Goal: Task Accomplishment & Management: Manage account settings

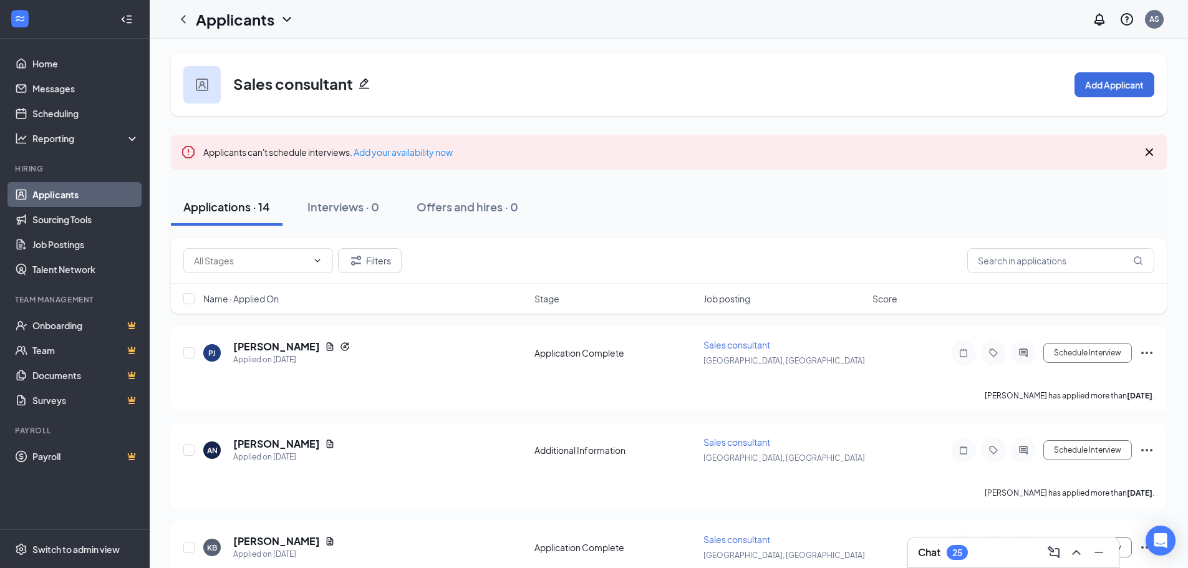
click at [65, 198] on link "Applicants" at bounding box center [85, 194] width 107 height 25
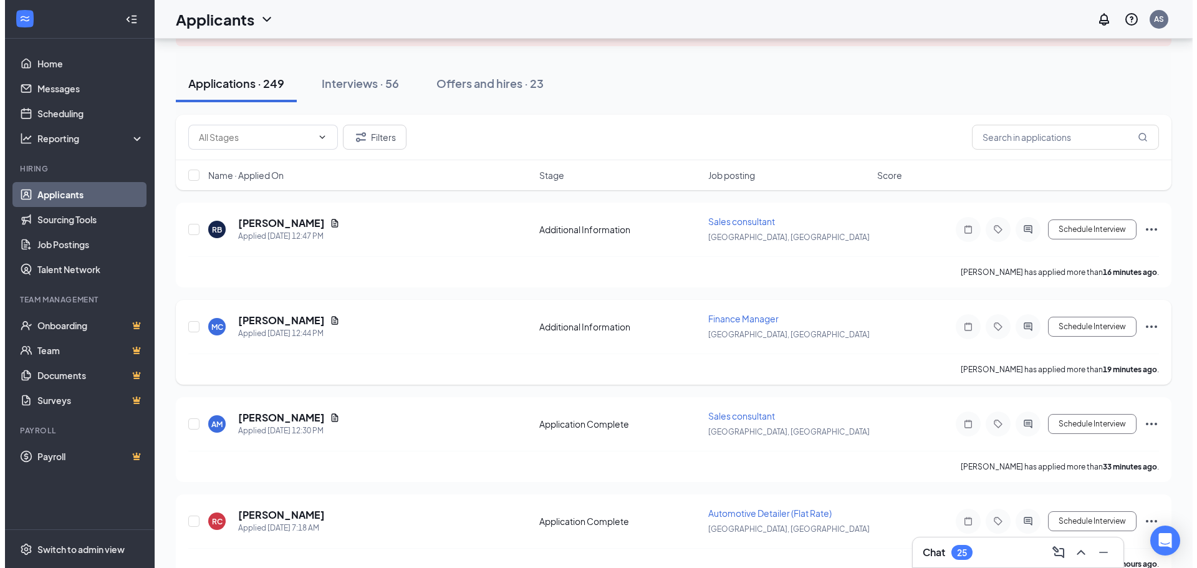
scroll to position [104, 0]
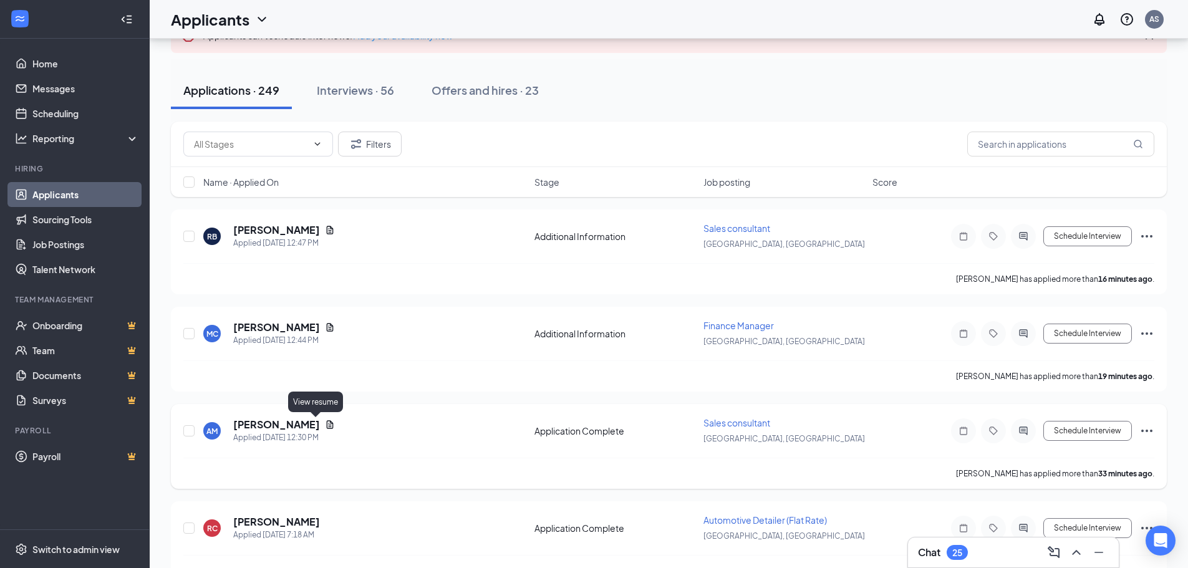
click at [327, 423] on icon "Document" at bounding box center [330, 424] width 7 height 8
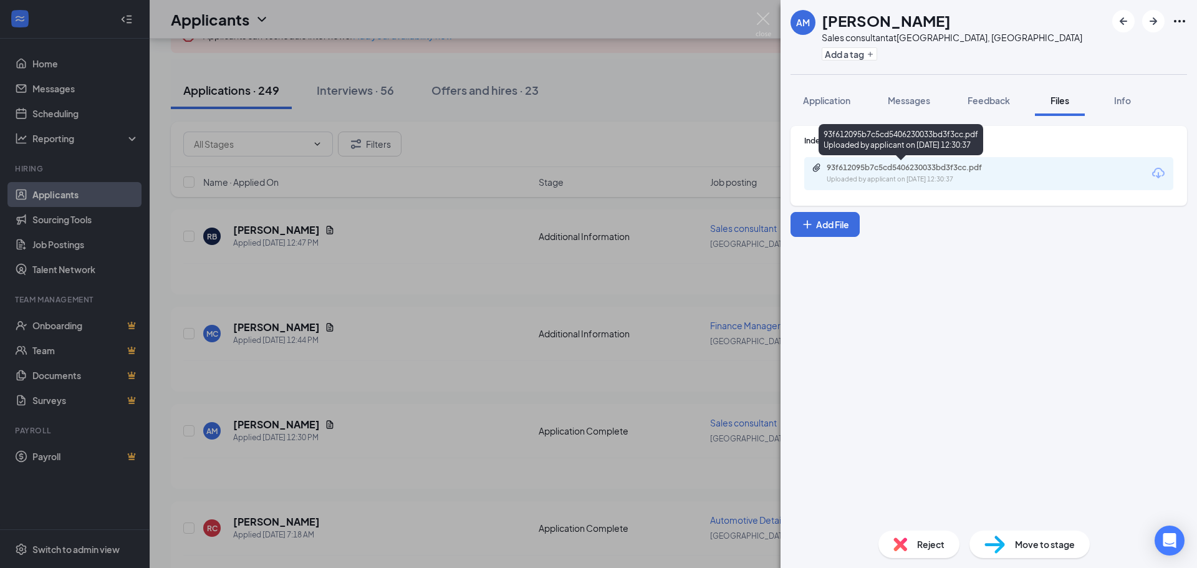
click at [843, 170] on div "93f612095b7c5cd5406230033bd3f3cc.pdf" at bounding box center [914, 168] width 175 height 10
click at [863, 166] on div "93f612095b7c5cd5406230033bd3f3cc.pdf" at bounding box center [914, 168] width 175 height 10
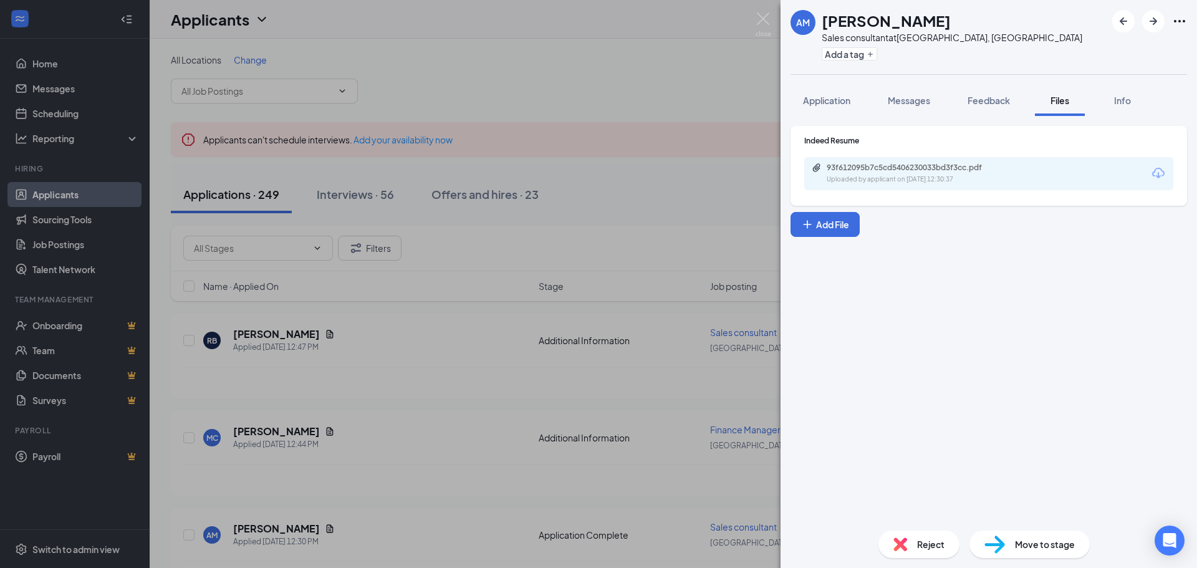
click at [635, 67] on div "AM [PERSON_NAME] Sales consultant at [GEOGRAPHIC_DATA], [GEOGRAPHIC_DATA] Add a…" at bounding box center [598, 284] width 1197 height 568
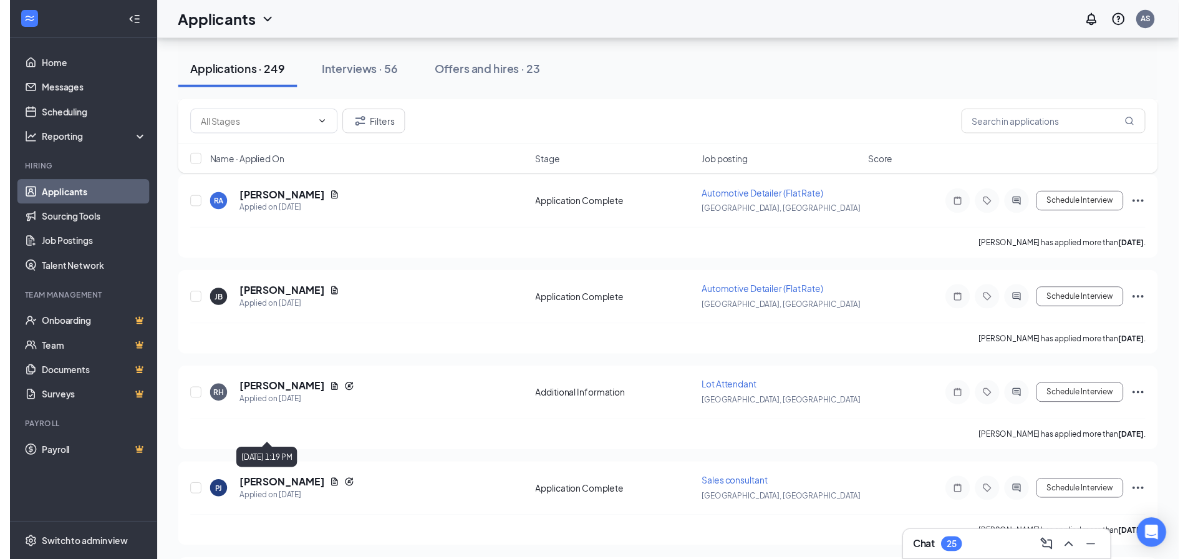
scroll to position [5611, 0]
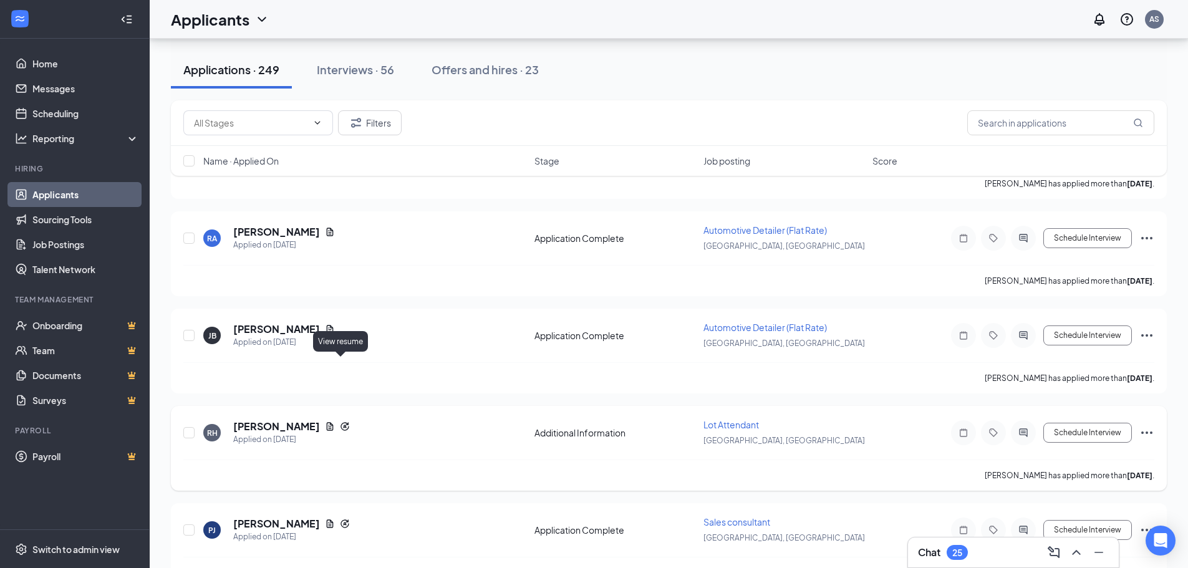
click at [335, 421] on icon "Document" at bounding box center [330, 426] width 10 height 10
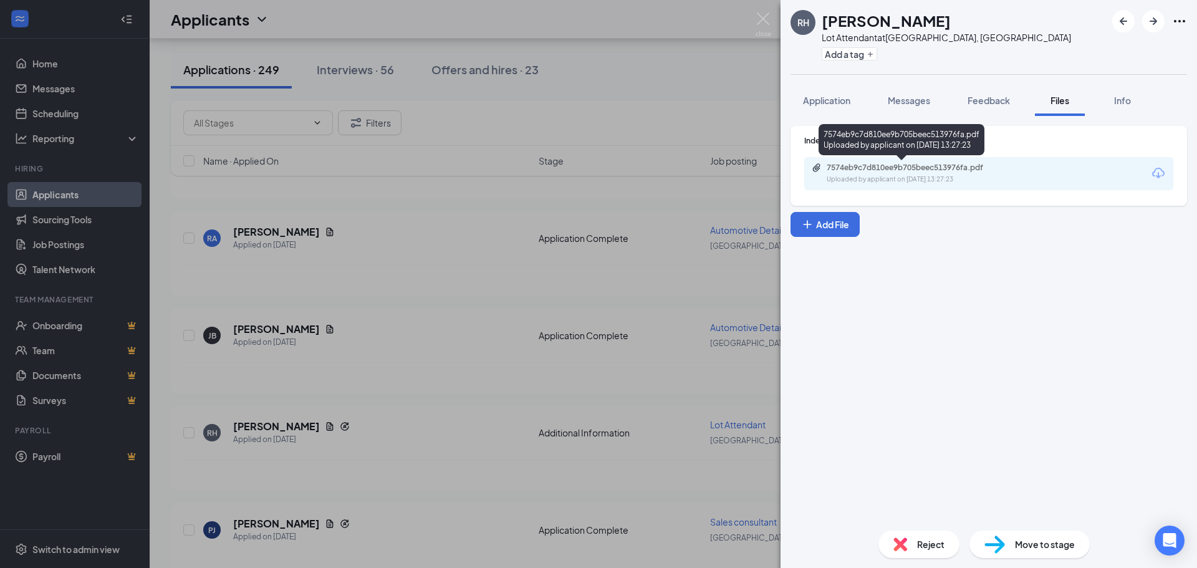
click at [925, 173] on div "7574eb9c7d810ee9b705beec513976fa.pdf Uploaded by applicant on [DATE] 13:27:23" at bounding box center [913, 174] width 202 height 22
click at [398, 286] on div "RH [PERSON_NAME] Lot Attendant at [GEOGRAPHIC_DATA], [GEOGRAPHIC_DATA] Add a ta…" at bounding box center [598, 284] width 1197 height 568
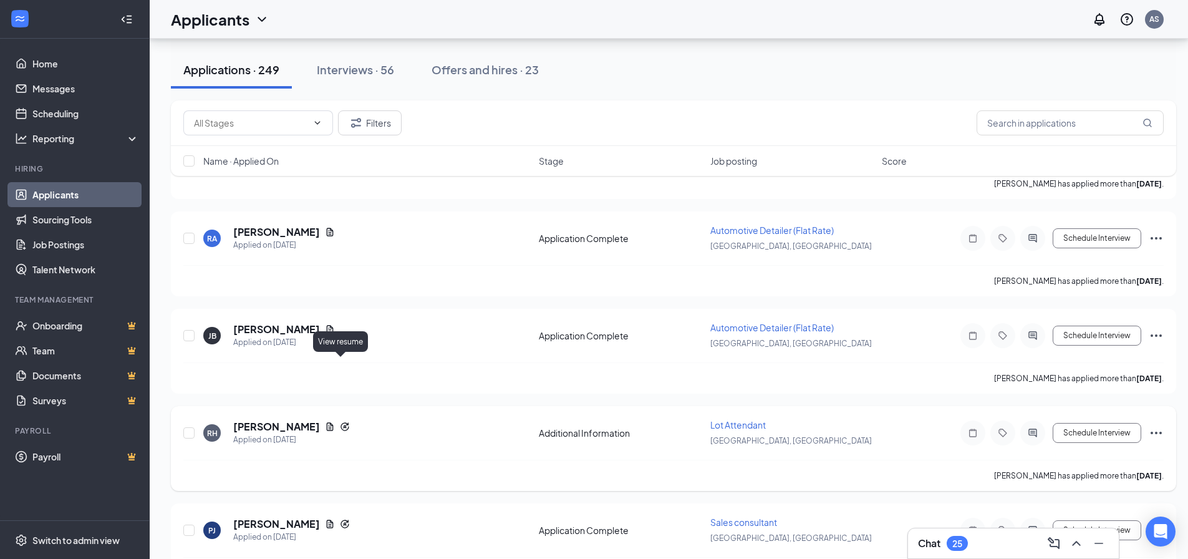
click at [335, 421] on icon "Document" at bounding box center [330, 426] width 10 height 10
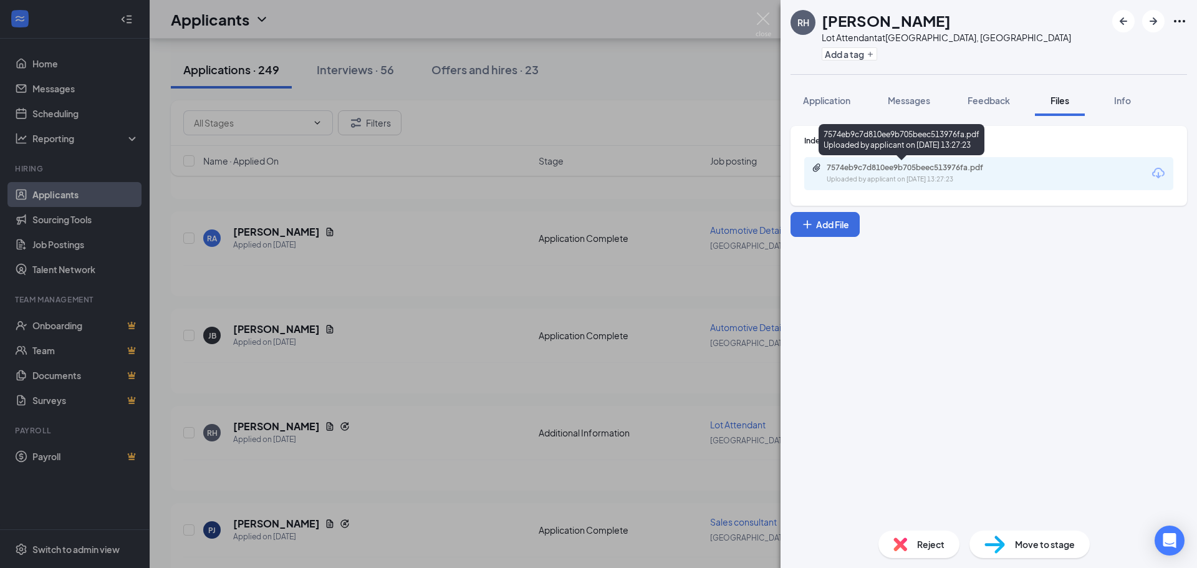
click at [951, 175] on div "Uploaded by applicant on [DATE] 13:27:23" at bounding box center [920, 180] width 187 height 10
click at [383, 300] on div "RH [PERSON_NAME] Lot Attendant at [GEOGRAPHIC_DATA], [GEOGRAPHIC_DATA] Add a ta…" at bounding box center [598, 284] width 1197 height 568
click at [739, 265] on div "[PERSON_NAME] has applied more than [DATE] ." at bounding box center [673, 280] width 980 height 31
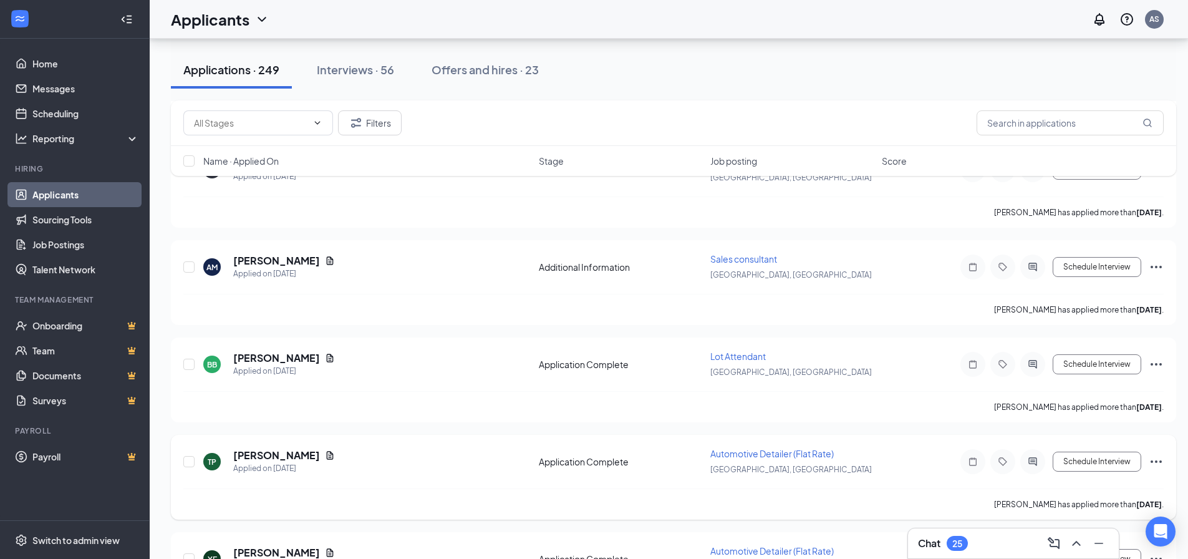
scroll to position [5091, 0]
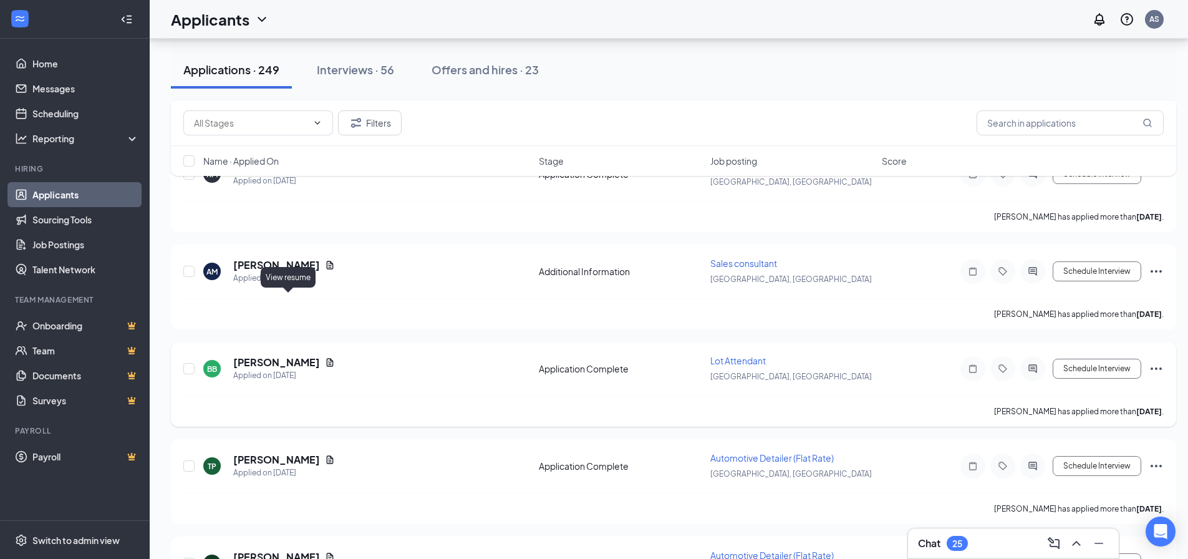
click at [325, 357] on icon "Document" at bounding box center [330, 362] width 10 height 10
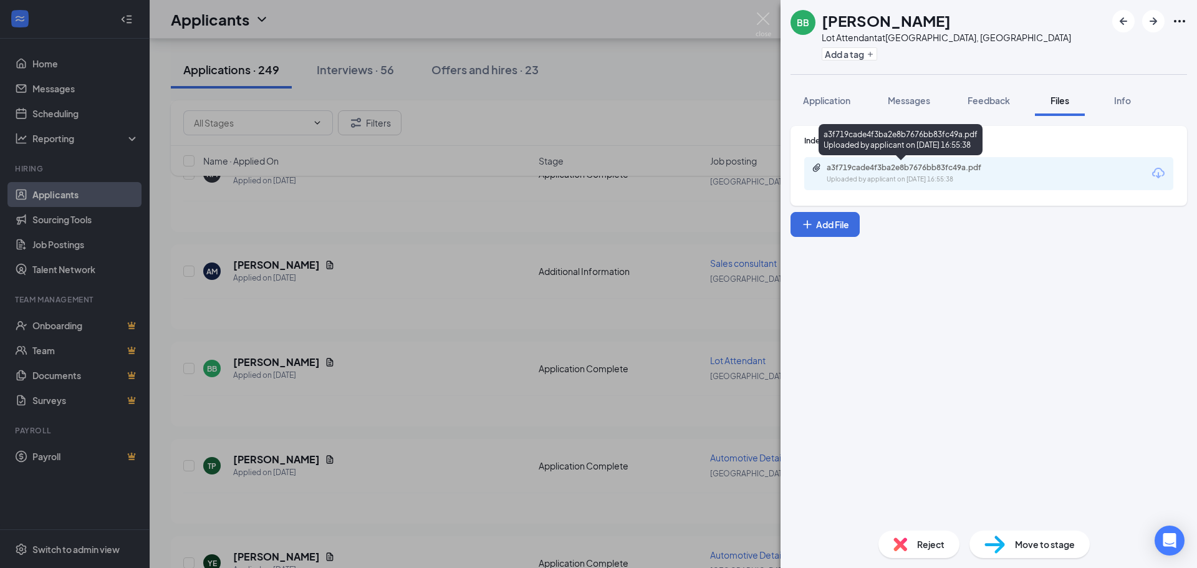
click at [886, 166] on div "a3f719cade4f3ba2e8b7676bb83fc49a.pdf" at bounding box center [914, 168] width 175 height 10
click at [610, 123] on div "BB [PERSON_NAME] Lot Attendant at [GEOGRAPHIC_DATA], OR Add a tag Application M…" at bounding box center [598, 284] width 1197 height 568
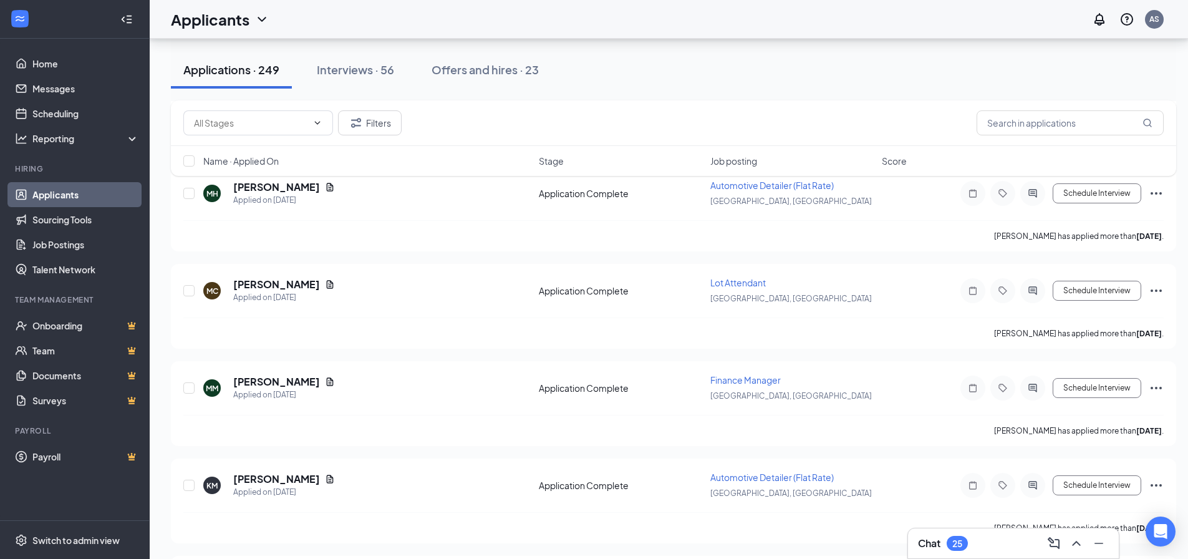
scroll to position [4780, 0]
click at [325, 280] on icon "Document" at bounding box center [330, 285] width 10 height 10
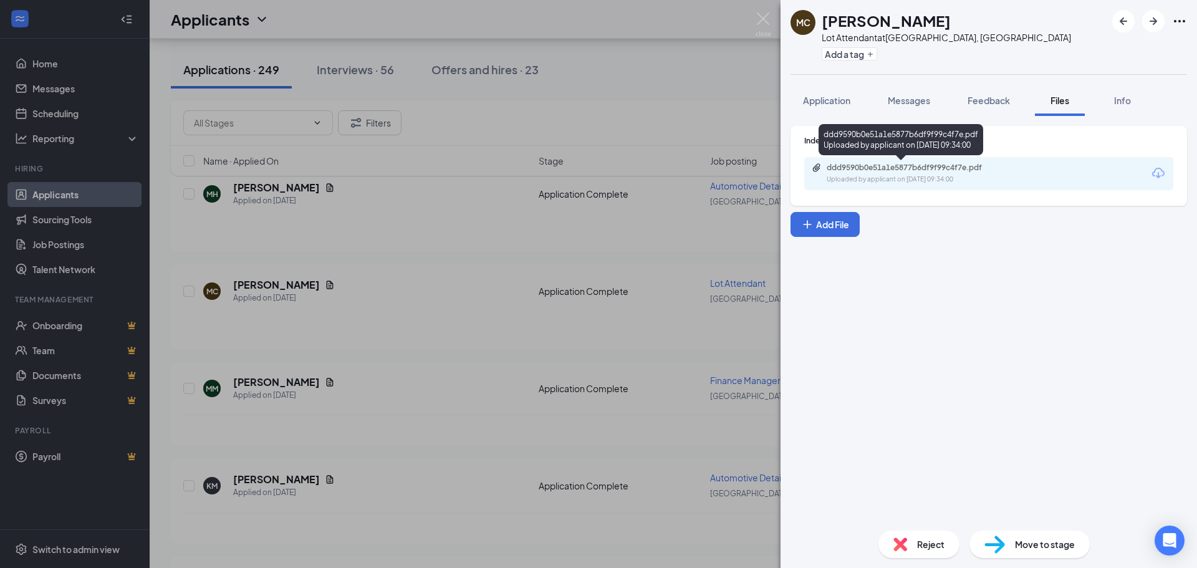
click at [884, 176] on div "Uploaded by applicant on [DATE] 09:34:00" at bounding box center [920, 180] width 187 height 10
click at [435, 209] on div "MC [PERSON_NAME] Lot Attendant at [GEOGRAPHIC_DATA], OR Add a tag Application M…" at bounding box center [598, 284] width 1197 height 568
click at [1125, 17] on div at bounding box center [1135, 19] width 25 height 25
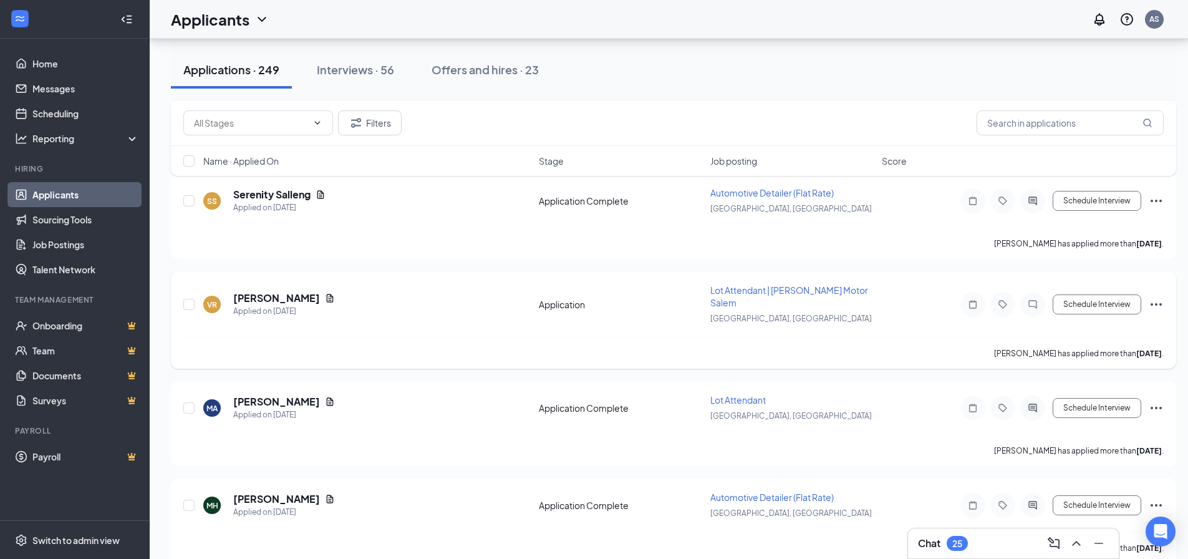
scroll to position [4447, 0]
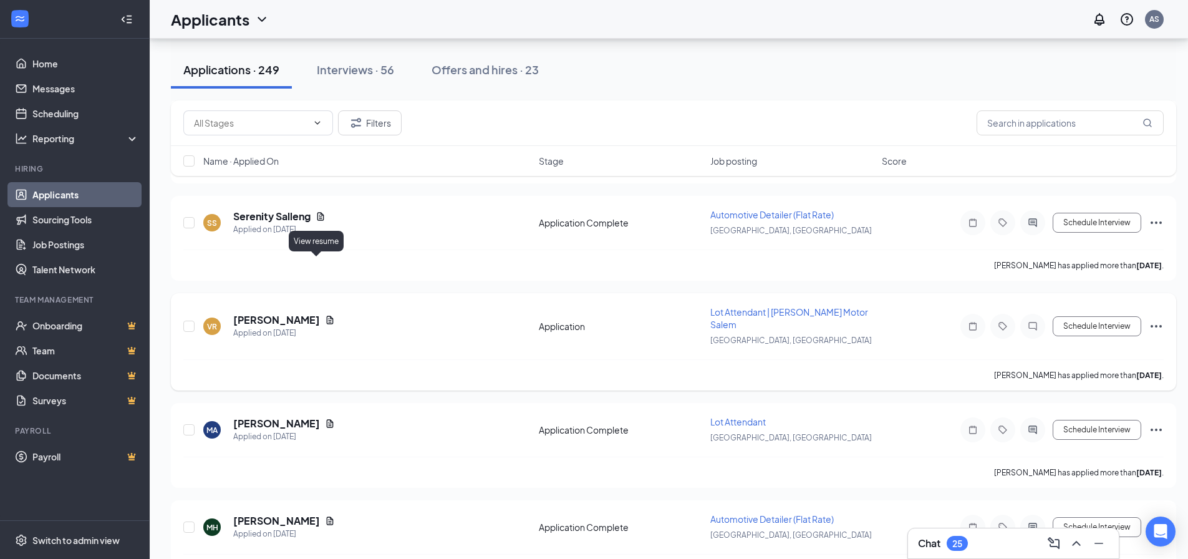
click at [325, 315] on icon "Document" at bounding box center [330, 320] width 10 height 10
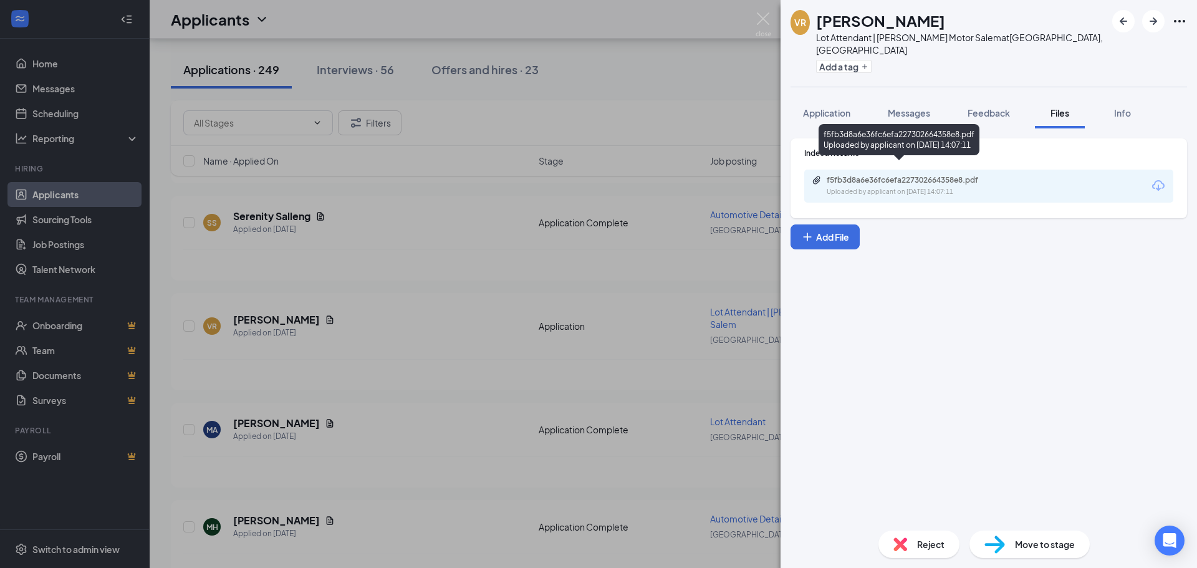
click at [875, 187] on div "Uploaded by applicant on [DATE] 14:07:11" at bounding box center [920, 192] width 187 height 10
click at [405, 236] on div "VR [PERSON_NAME] Lot Attendant | [PERSON_NAME] Motor Salem at [GEOGRAPHIC_DATA]…" at bounding box center [598, 284] width 1197 height 568
click at [707, 108] on div "Filters" at bounding box center [673, 123] width 1005 height 46
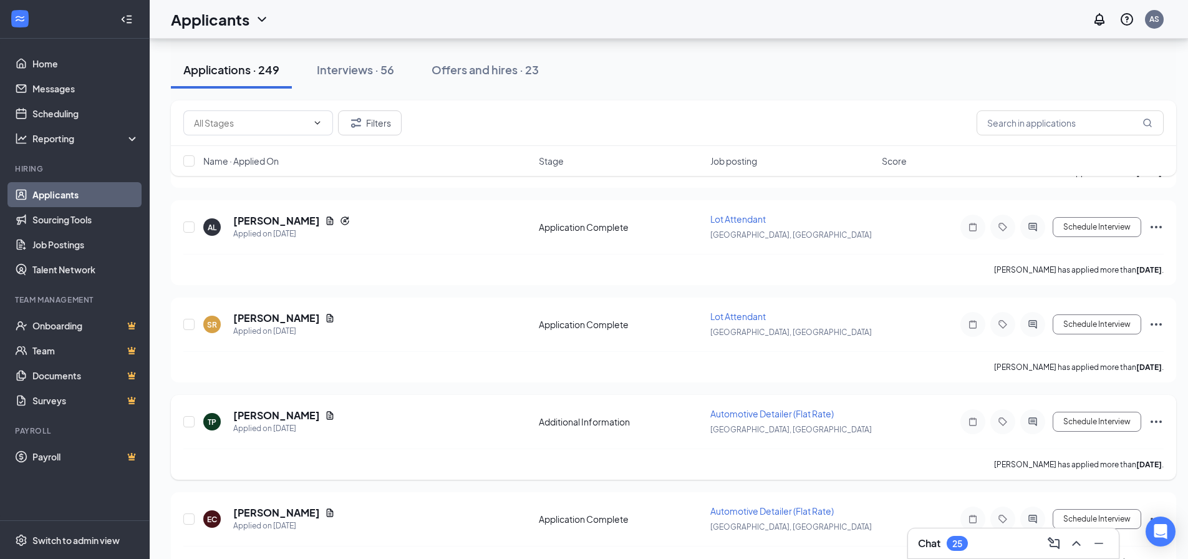
scroll to position [4052, 0]
click at [325, 314] on icon "Document" at bounding box center [330, 319] width 10 height 10
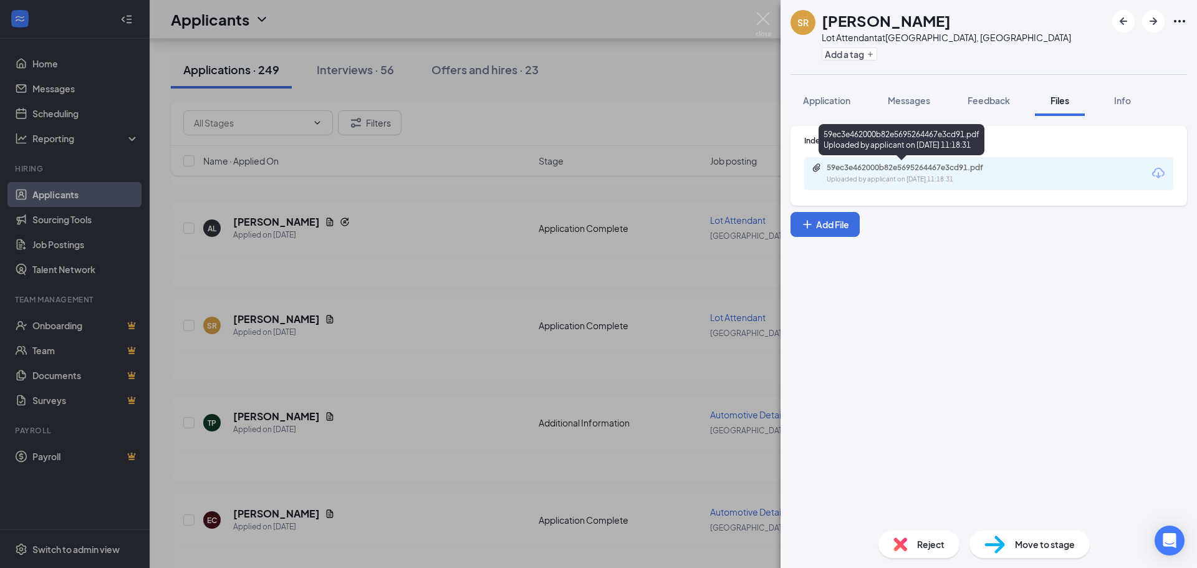
click at [864, 173] on div "59ec3e462000b82e5695264467e3cd91.pdf Uploaded by applicant on [DATE] 11:18:31" at bounding box center [913, 174] width 202 height 22
click at [748, 63] on div "SR [PERSON_NAME] Lot Attendant at [GEOGRAPHIC_DATA], [GEOGRAPHIC_DATA] Add a ta…" at bounding box center [598, 284] width 1197 height 568
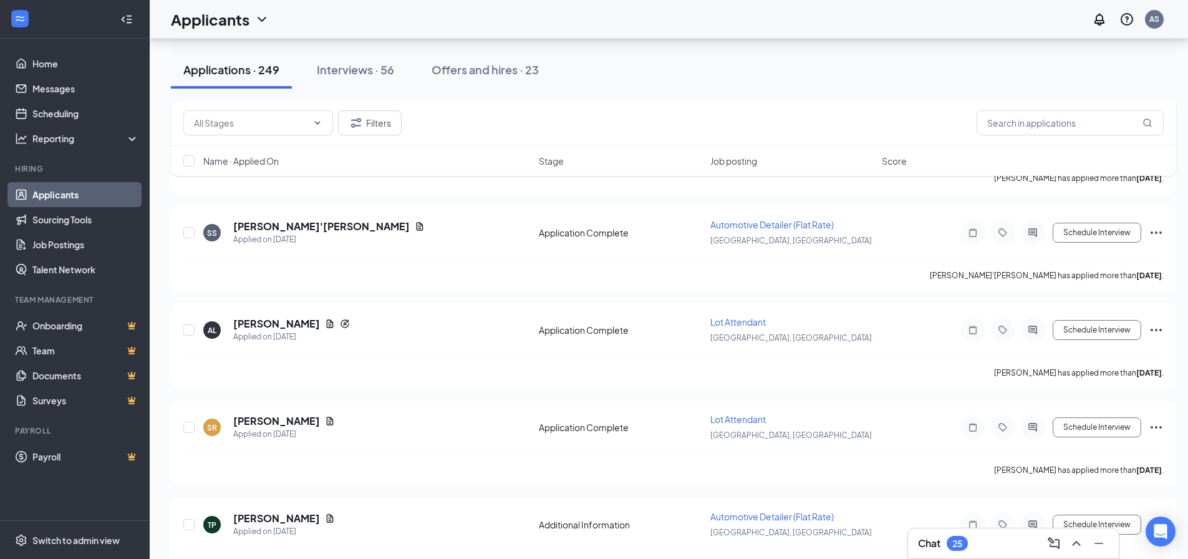
scroll to position [3948, 0]
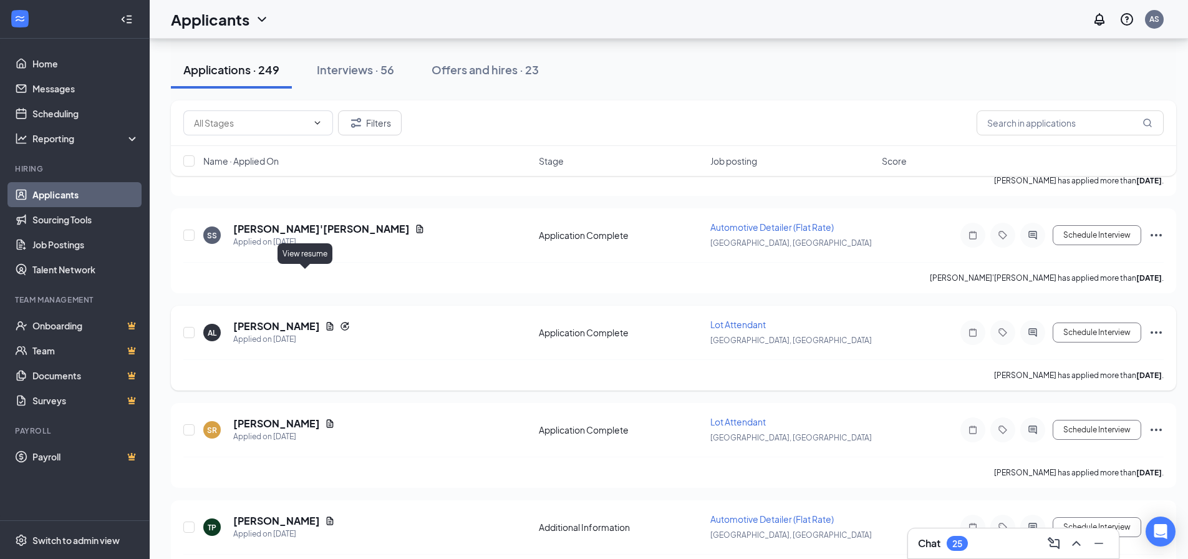
click at [327, 322] on icon "Document" at bounding box center [330, 326] width 7 height 8
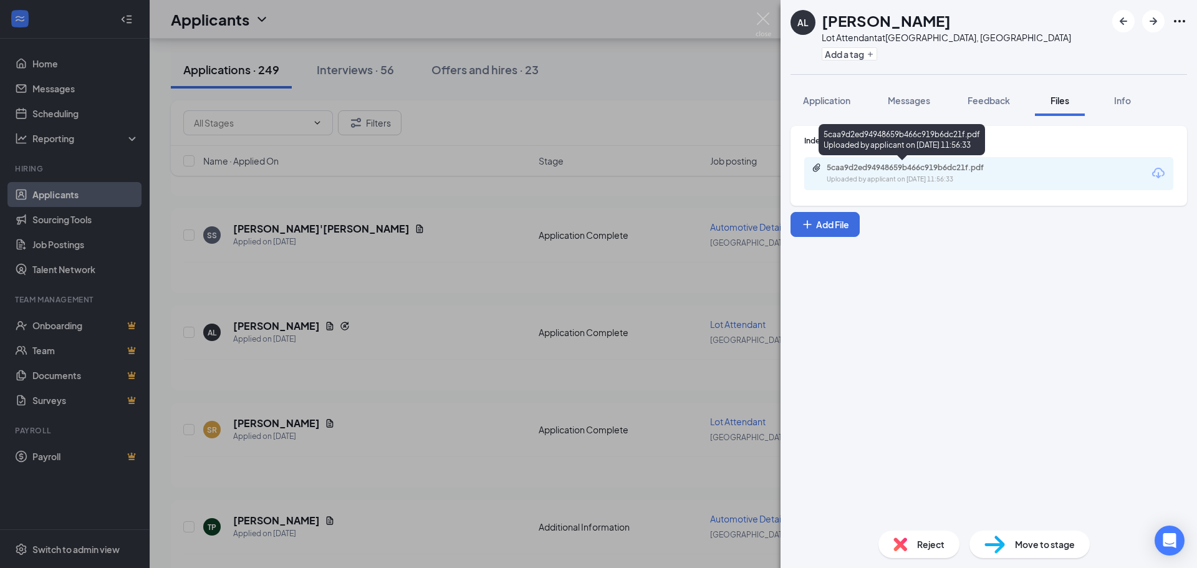
click at [878, 170] on div "5caa9d2ed94948659b466c919b6dc21f.pdf" at bounding box center [914, 168] width 175 height 10
click at [632, 80] on div "AL [PERSON_NAME] Lot Attendant at [GEOGRAPHIC_DATA], [GEOGRAPHIC_DATA] Add a ta…" at bounding box center [598, 284] width 1197 height 568
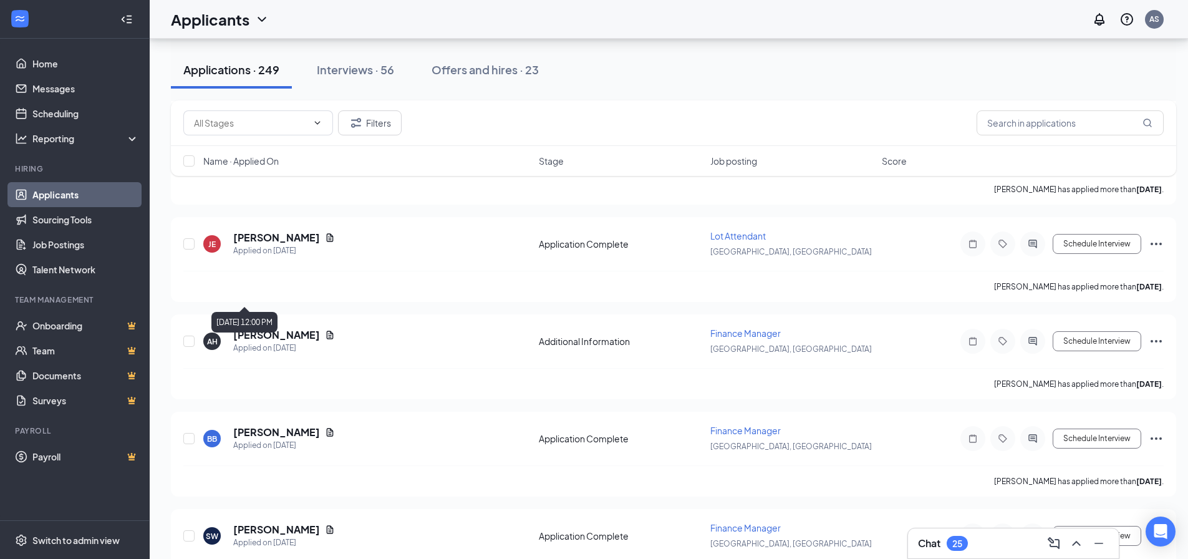
scroll to position [3491, 0]
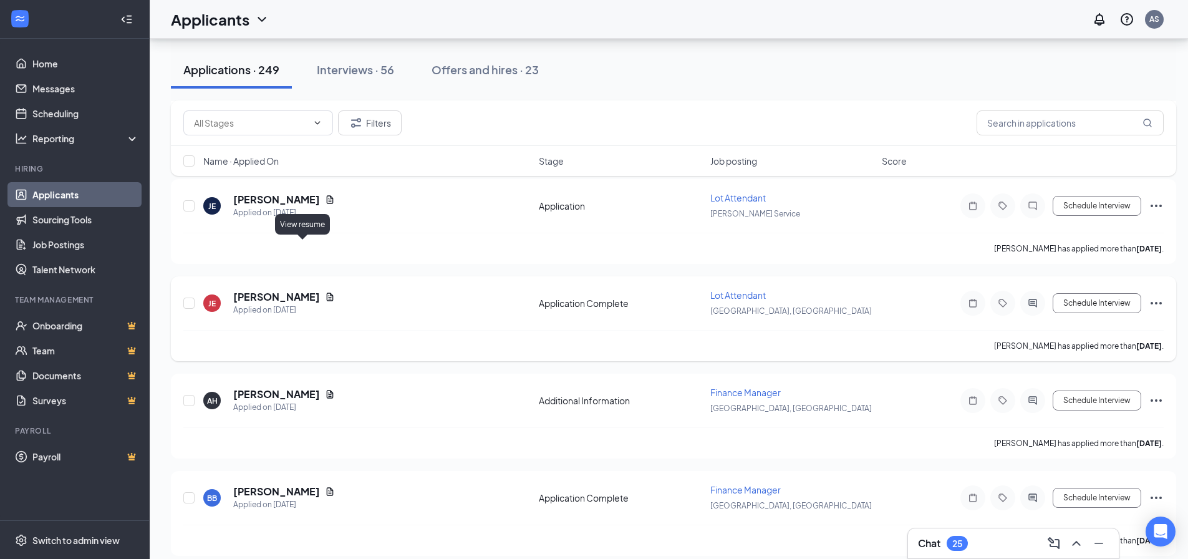
click at [327, 292] on icon "Document" at bounding box center [330, 296] width 7 height 8
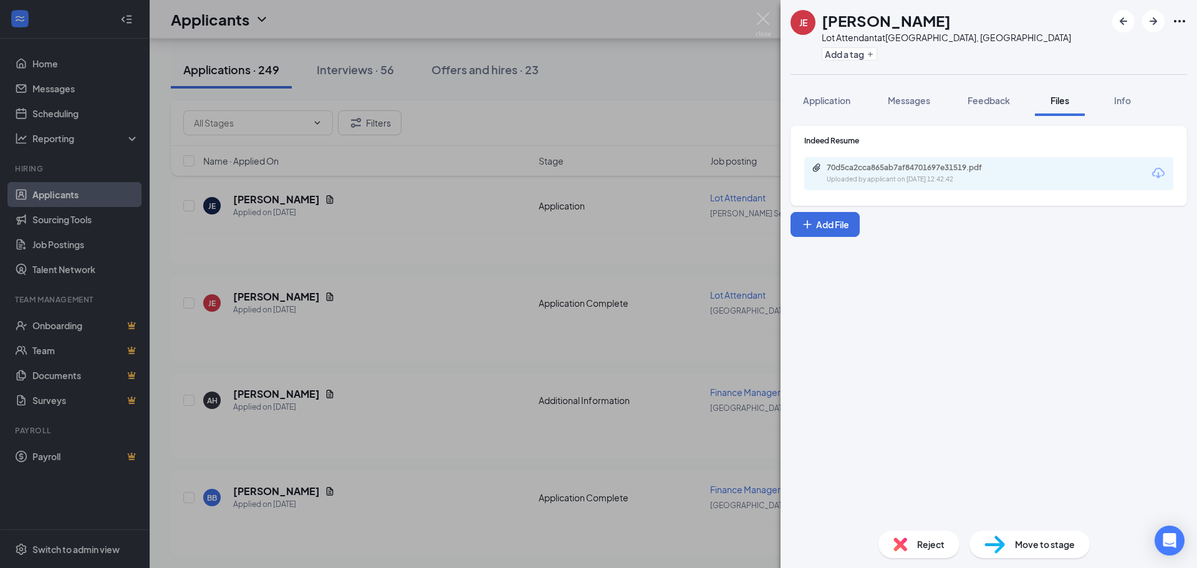
click at [701, 80] on div "[PERSON_NAME] Lot Attendant at [GEOGRAPHIC_DATA], OR Add a tag Application Mess…" at bounding box center [598, 284] width 1197 height 568
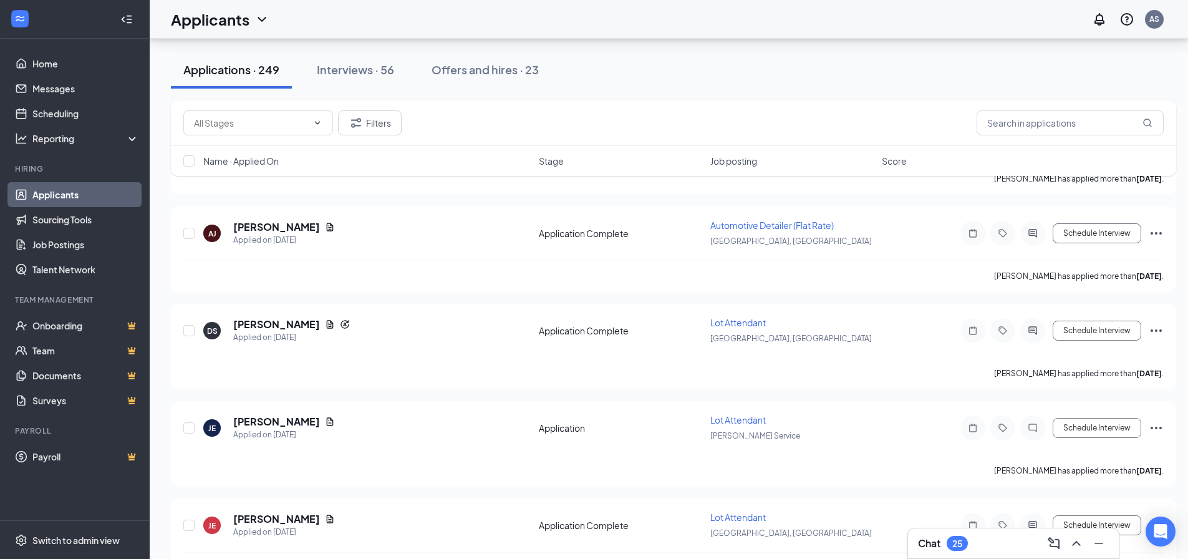
scroll to position [3262, 0]
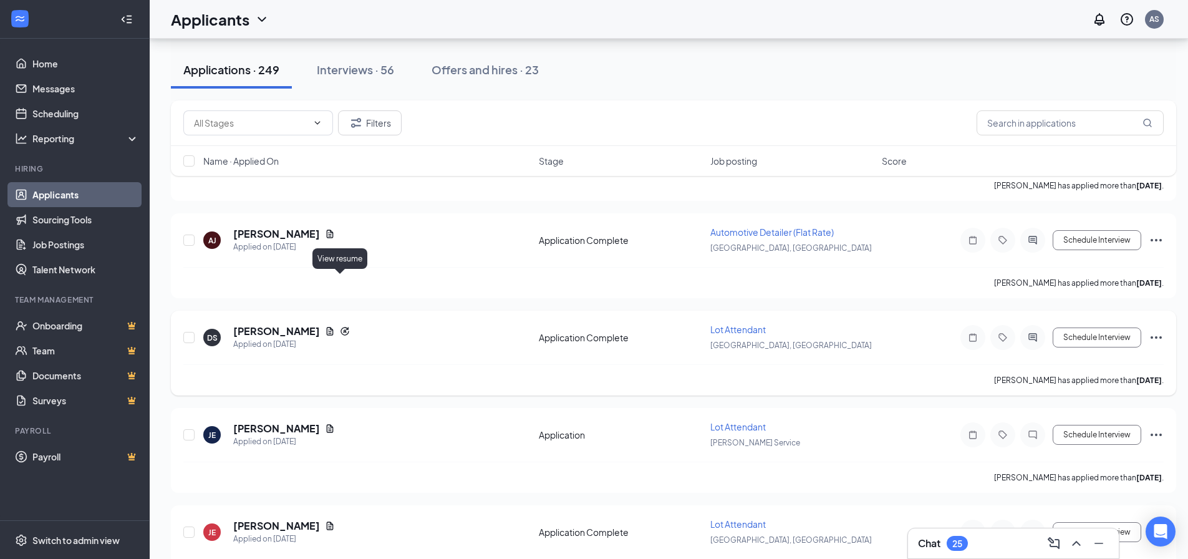
click at [335, 326] on icon "Document" at bounding box center [330, 331] width 10 height 10
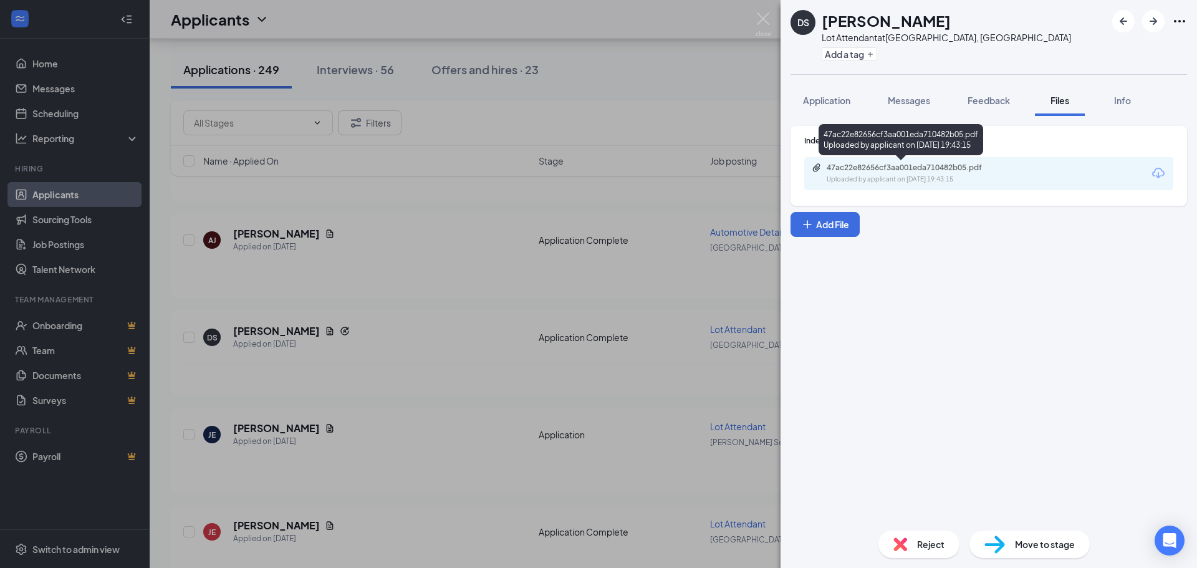
click at [847, 168] on div "47ac22e82656cf3aa001eda710482b05.pdf" at bounding box center [914, 168] width 175 height 10
click at [901, 169] on div "47ac22e82656cf3aa001eda710482b05.pdf" at bounding box center [914, 168] width 175 height 10
click at [720, 79] on div "[PERSON_NAME] Lot Attendant at [GEOGRAPHIC_DATA], OR Add a tag Application Mess…" at bounding box center [598, 284] width 1197 height 568
click at [701, 113] on div "Filters" at bounding box center [673, 122] width 980 height 25
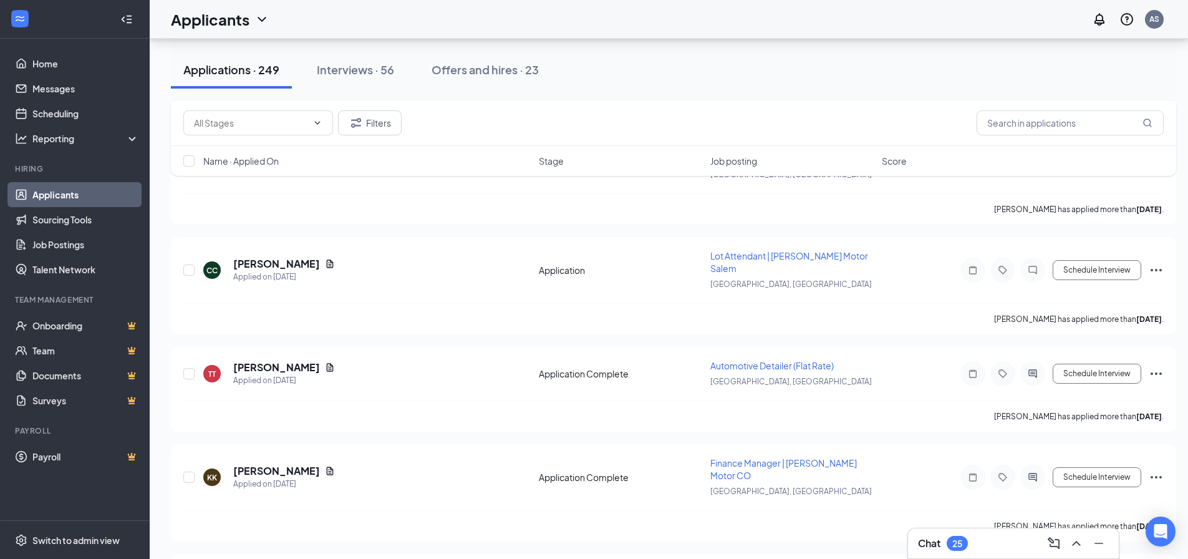
scroll to position [2701, 0]
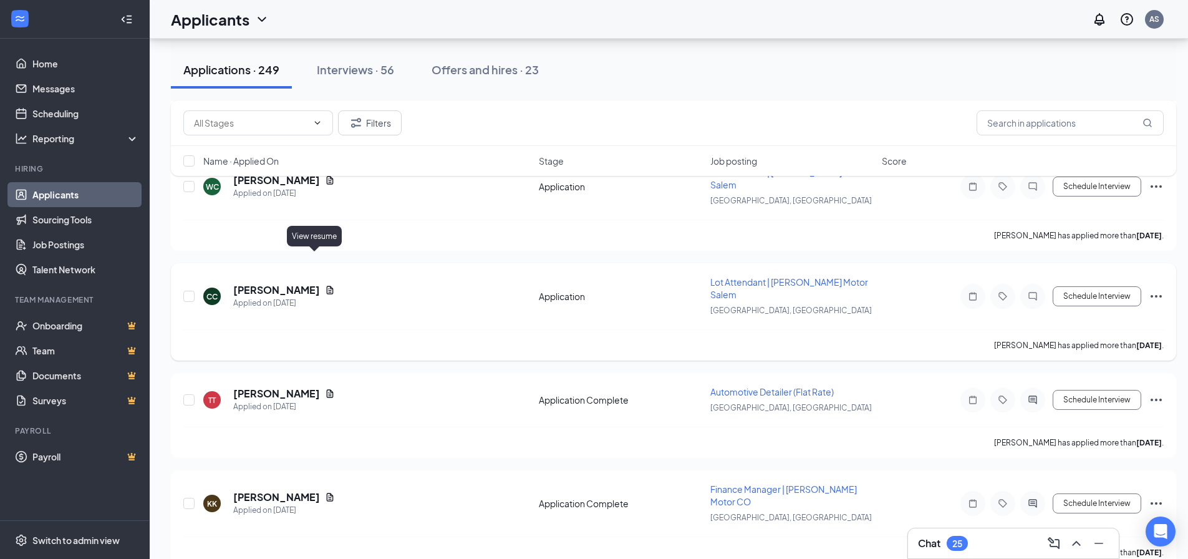
click at [327, 286] on icon "Document" at bounding box center [330, 290] width 7 height 8
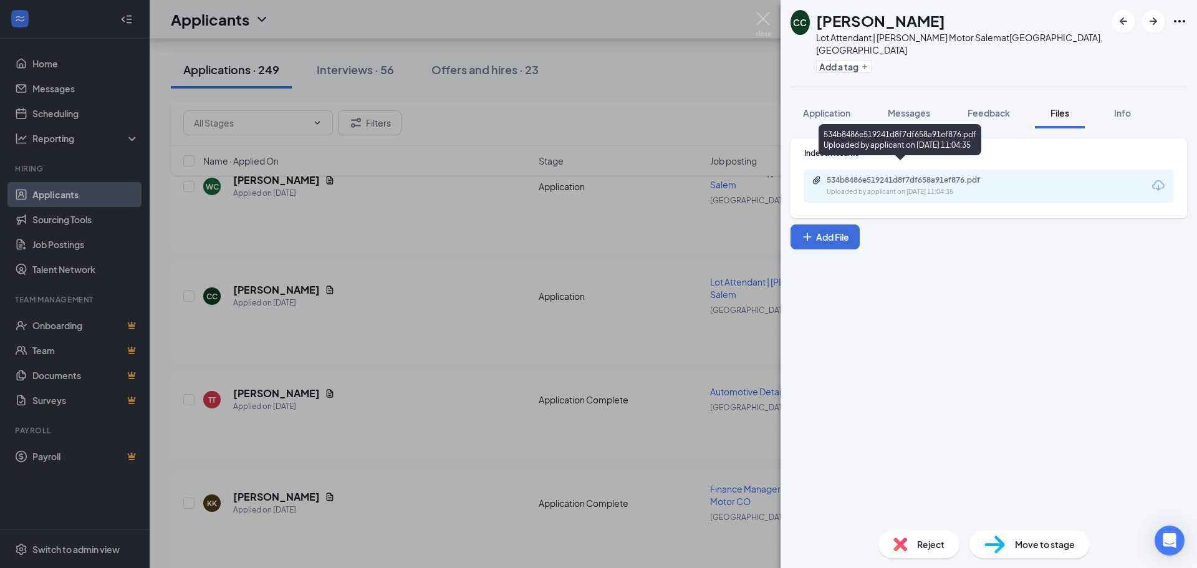
click at [881, 175] on div "534b8486e519241d8f7df658a91ef876.pdf" at bounding box center [914, 180] width 175 height 10
click at [434, 204] on div "CC [PERSON_NAME] Lot Attendant | [PERSON_NAME] Motor Salem at [GEOGRAPHIC_DATA]…" at bounding box center [598, 284] width 1197 height 568
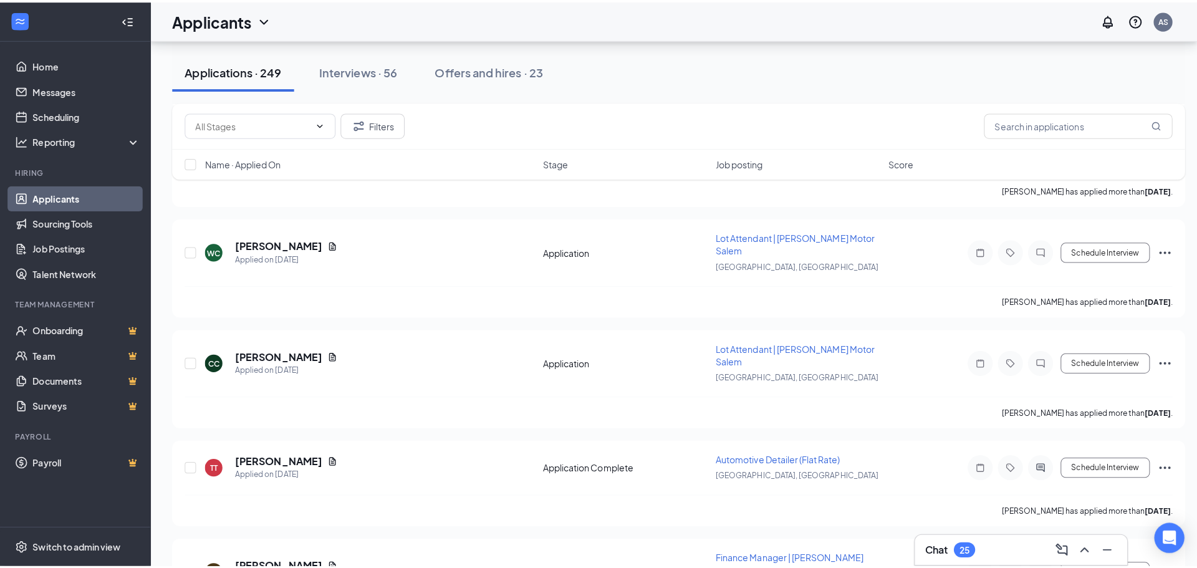
scroll to position [2639, 0]
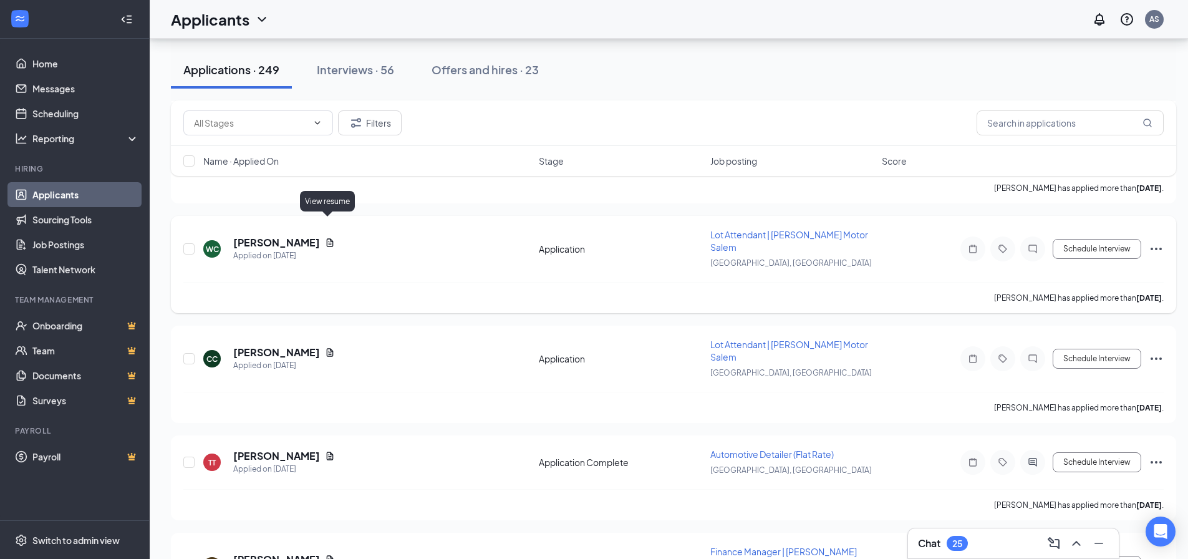
click at [327, 238] on icon "Document" at bounding box center [330, 242] width 7 height 8
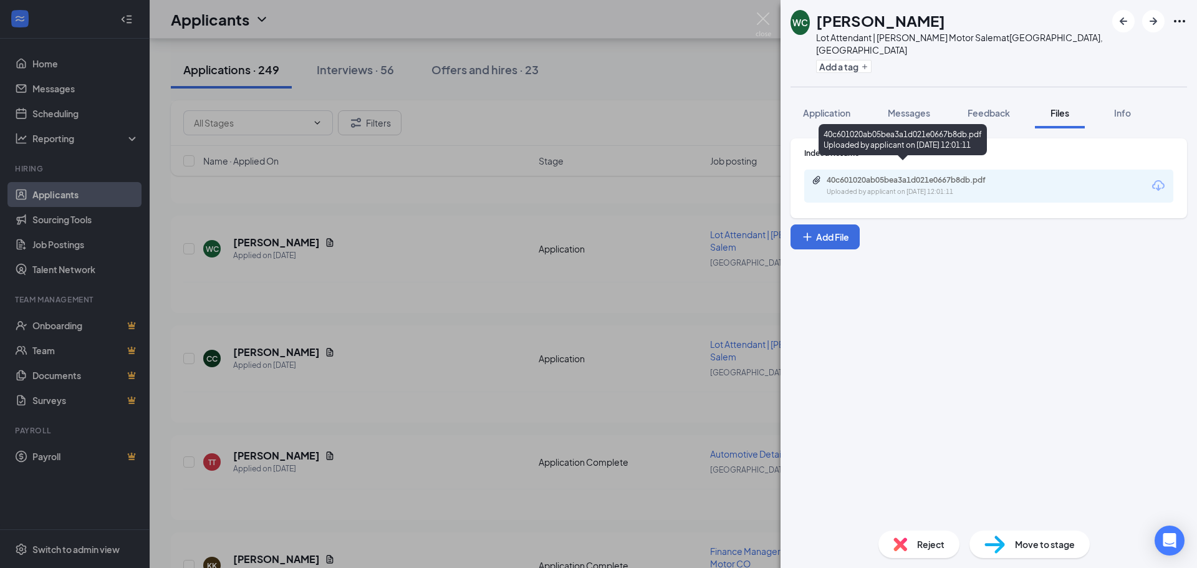
click at [881, 175] on div "40c601020ab05bea3a1d021e0667b8db.pdf" at bounding box center [914, 180] width 175 height 10
click at [891, 175] on div "40c601020ab05bea3a1d021e0667b8db.pdf" at bounding box center [914, 180] width 175 height 10
click at [607, 119] on div "WC [PERSON_NAME] Lot Attendant | [PERSON_NAME] Motor Salem at [GEOGRAPHIC_DATA]…" at bounding box center [598, 284] width 1197 height 568
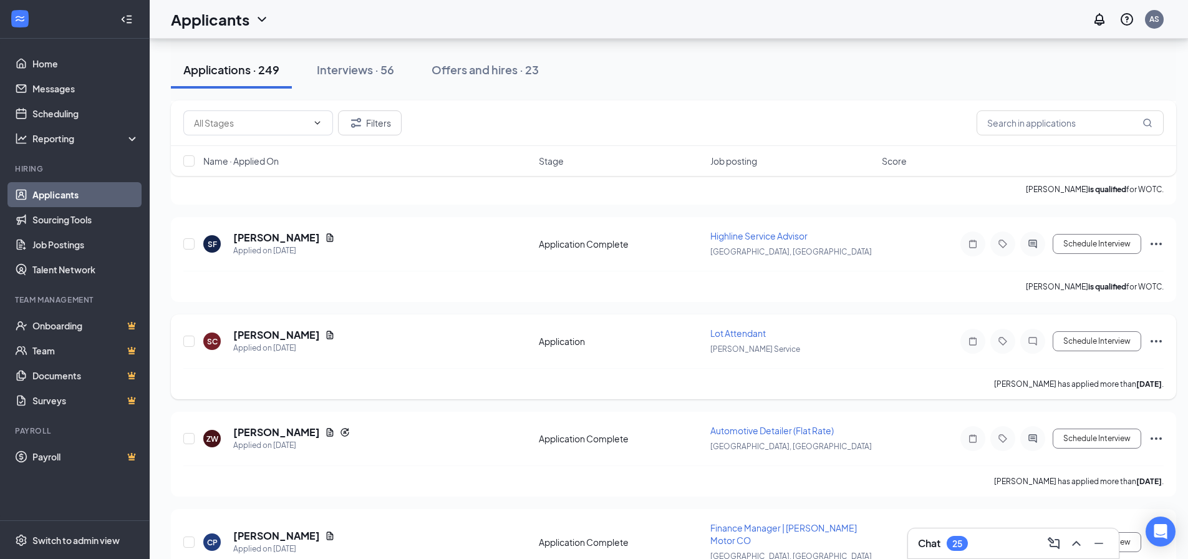
scroll to position [1933, 0]
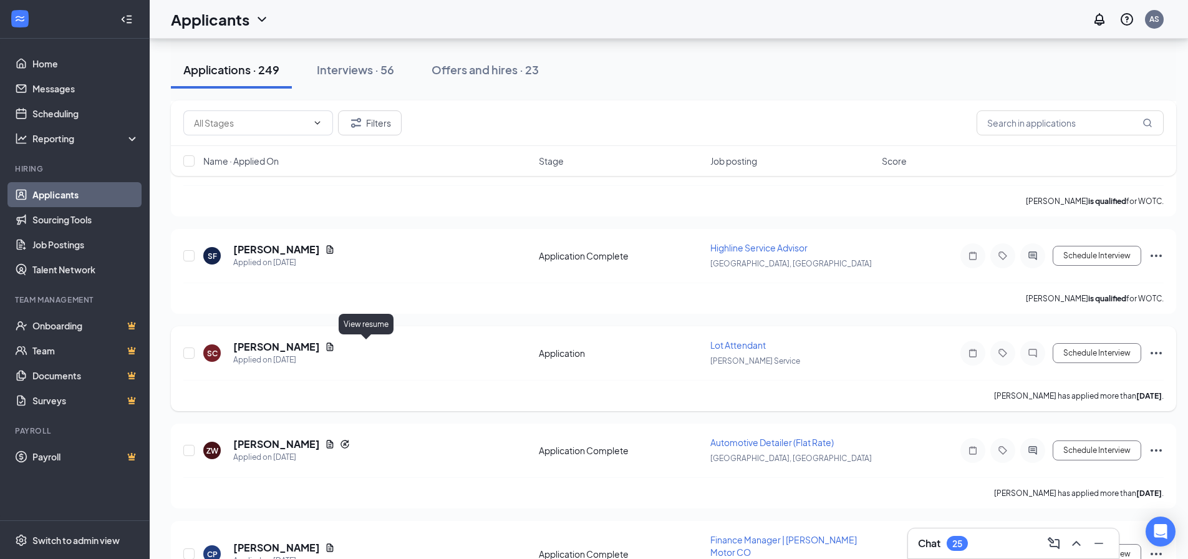
click at [334, 345] on icon "Document" at bounding box center [330, 346] width 7 height 8
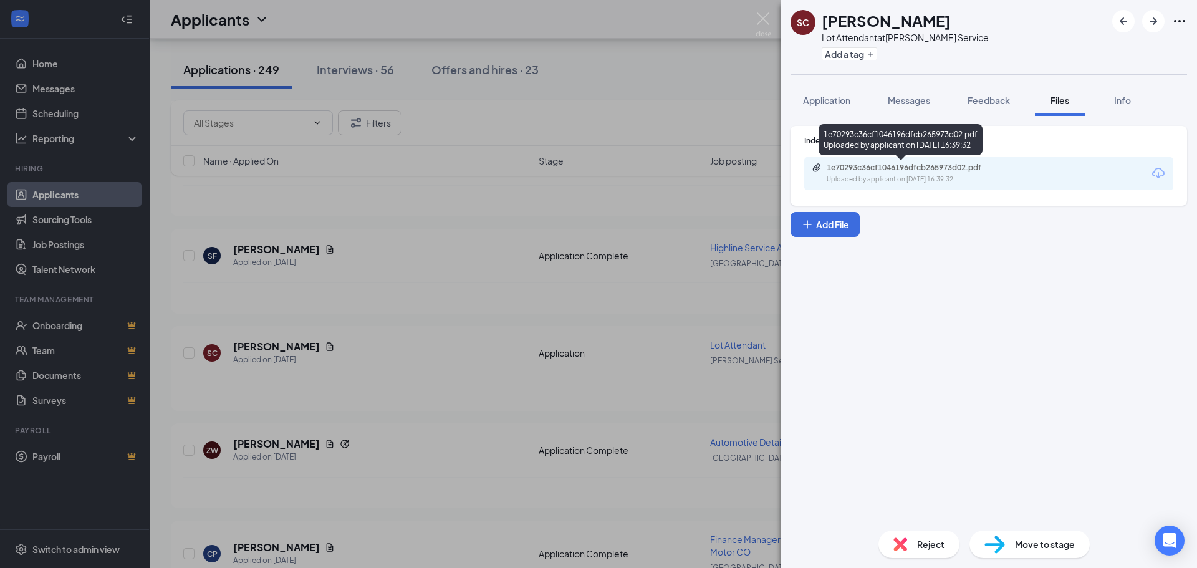
click at [860, 173] on div "1e70293c36cf1046196dfcb265973d02.pdf Uploaded by applicant on [DATE] 16:39:32" at bounding box center [913, 174] width 202 height 22
click at [701, 156] on div "SC [PERSON_NAME] Lot Attendant at [PERSON_NAME] Service Add a tag Application M…" at bounding box center [598, 284] width 1197 height 568
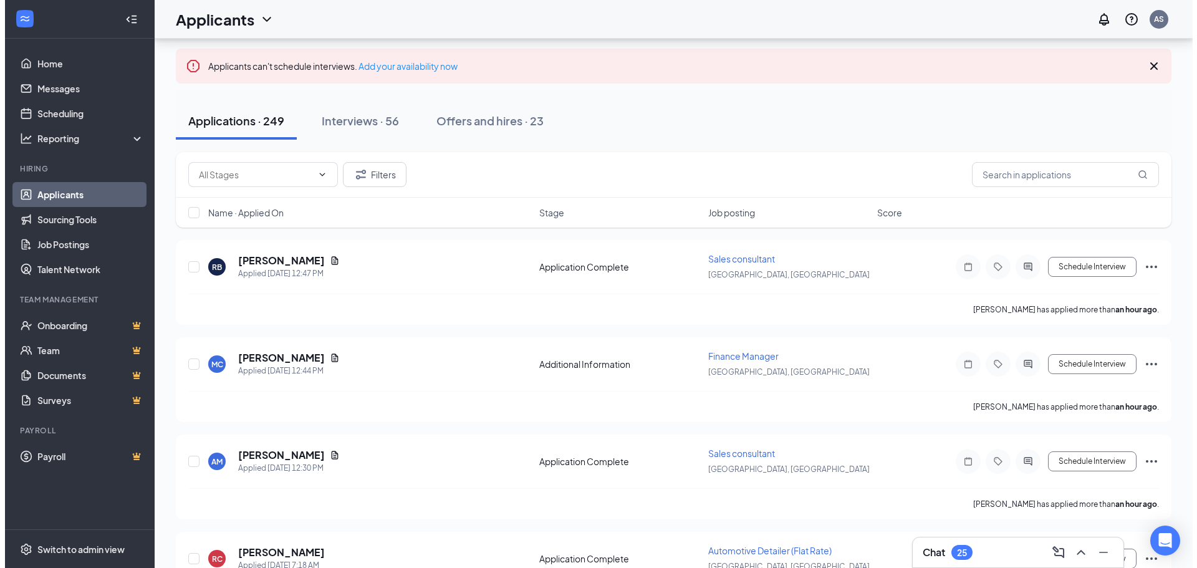
scroll to position [42, 0]
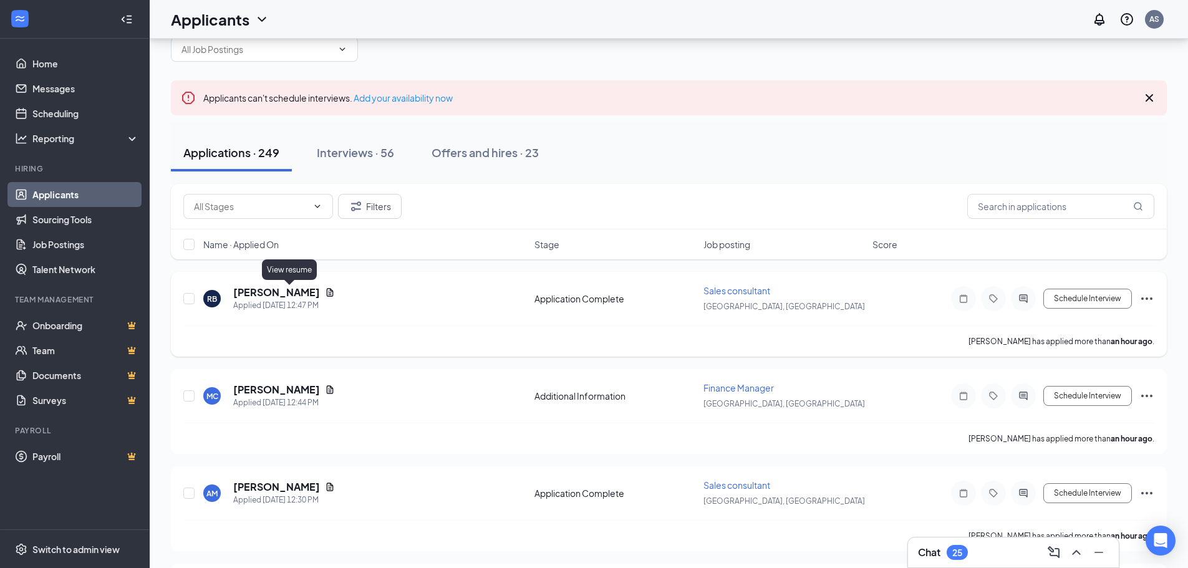
click at [325, 294] on icon "Document" at bounding box center [330, 292] width 10 height 10
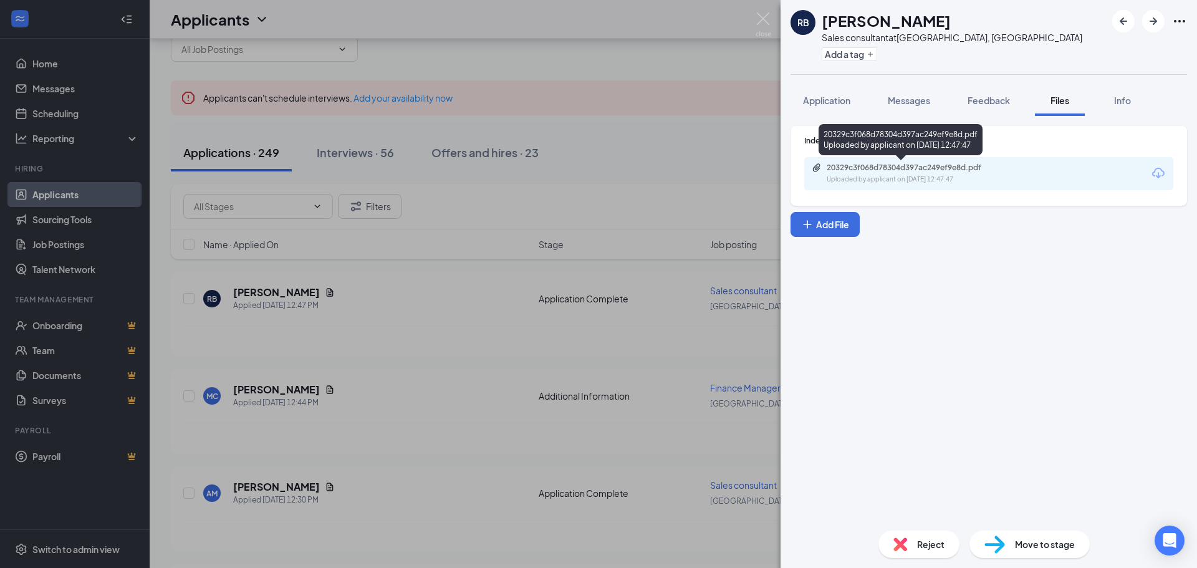
click at [857, 176] on div "Uploaded by applicant on [DATE] 12:47:47" at bounding box center [920, 180] width 187 height 10
click at [625, 160] on div "RB [PERSON_NAME] Sales consultant at [GEOGRAPHIC_DATA], [GEOGRAPHIC_DATA] Add a…" at bounding box center [598, 284] width 1197 height 568
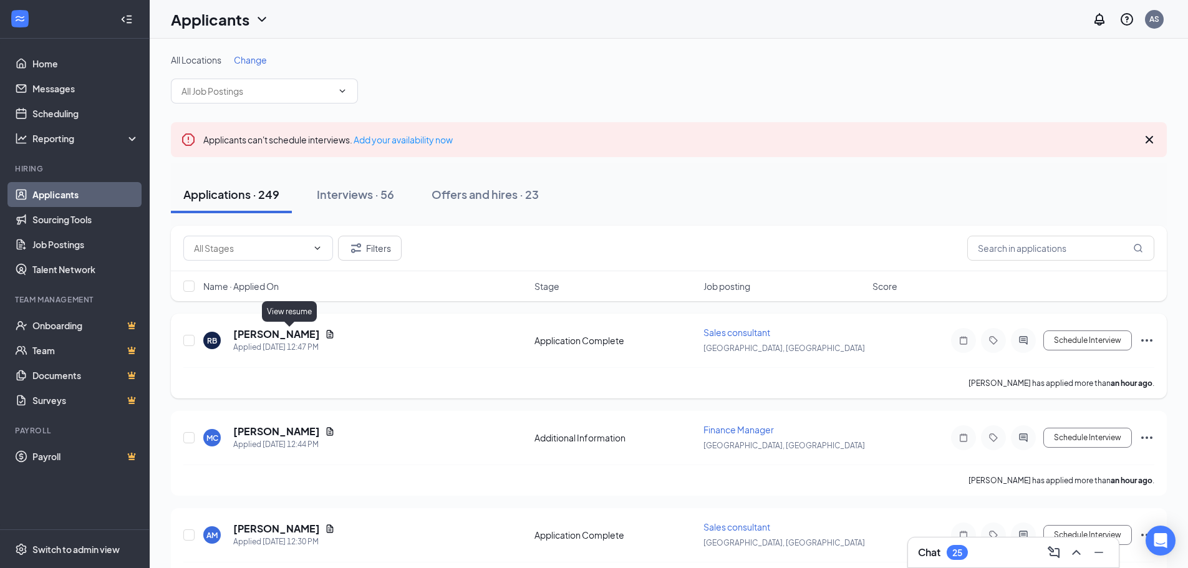
click at [325, 335] on icon "Document" at bounding box center [330, 334] width 10 height 10
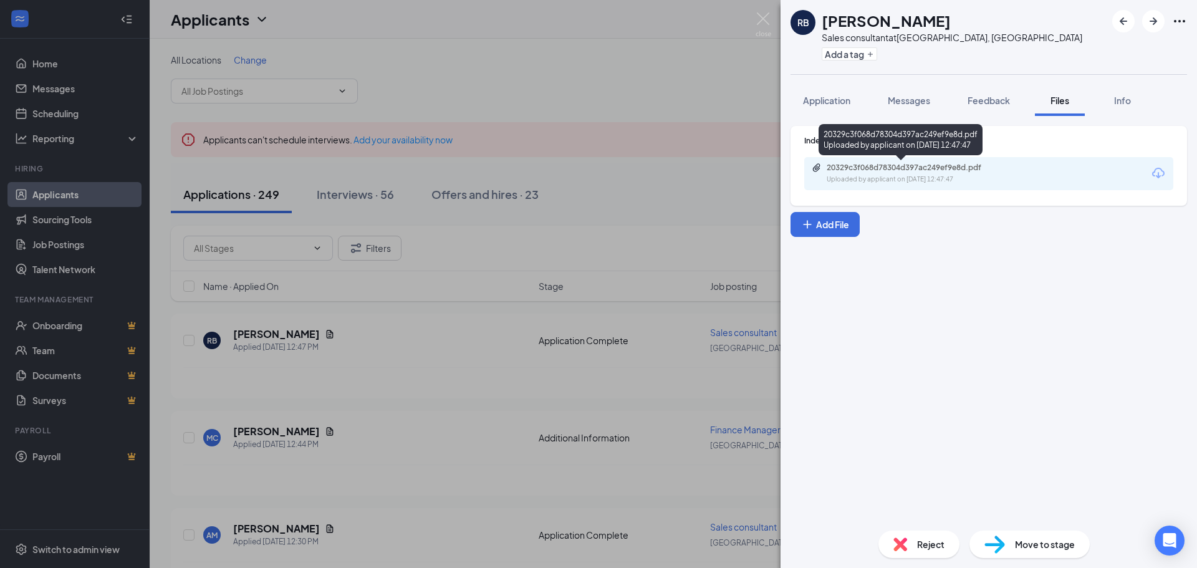
click at [910, 170] on div "20329c3f068d78304d397ac249ef9e8d.pdf" at bounding box center [914, 168] width 175 height 10
